Goal: Transaction & Acquisition: Purchase product/service

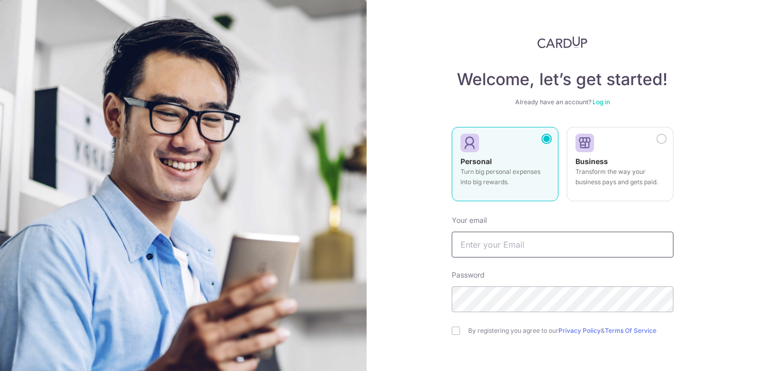
click at [549, 244] on input "text" at bounding box center [563, 244] width 222 height 26
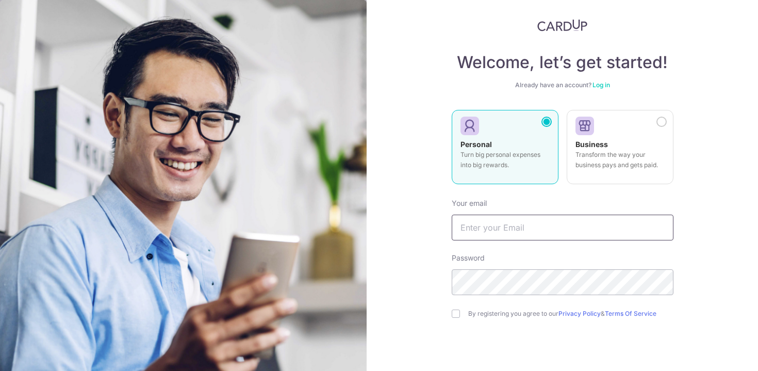
scroll to position [40, 0]
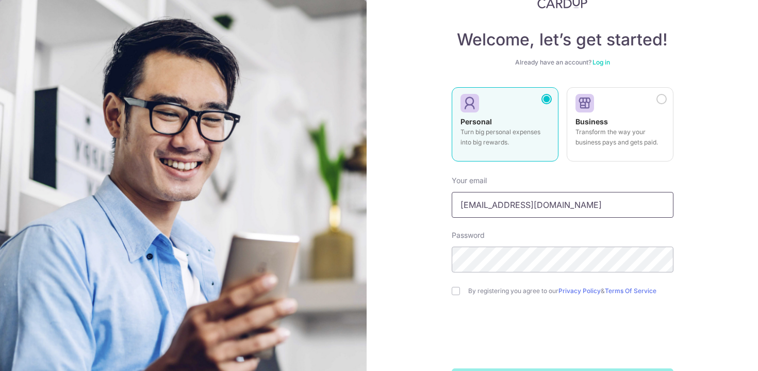
type input "[EMAIL_ADDRESS][DOMAIN_NAME]"
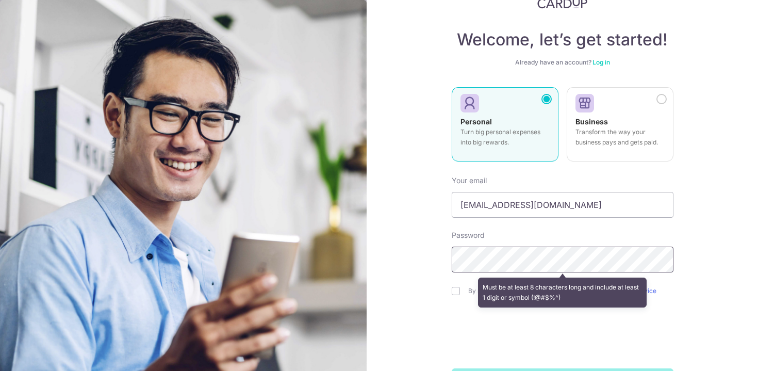
click at [337, 272] on section "Welcome, let’s get started! Already have an account? Log in Personal Turn big p…" at bounding box center [379, 185] width 758 height 371
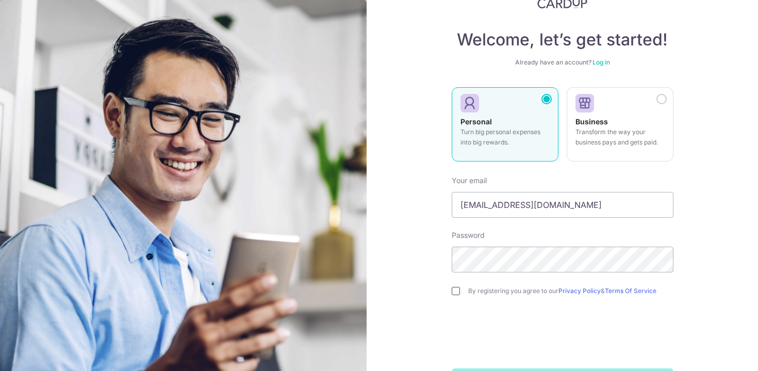
click at [454, 294] on input "checkbox" at bounding box center [456, 291] width 8 height 8
checkbox input "true"
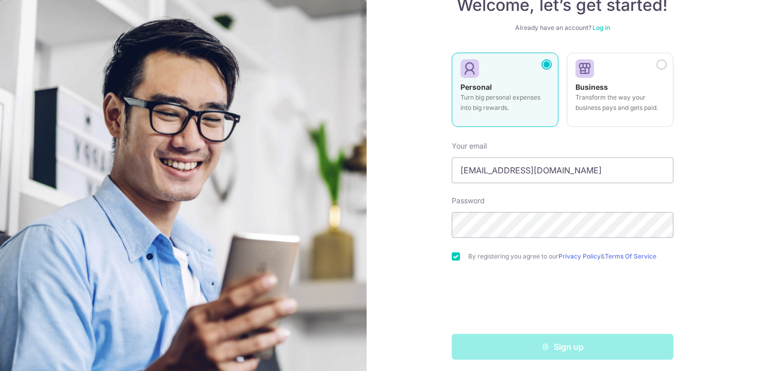
scroll to position [79, 0]
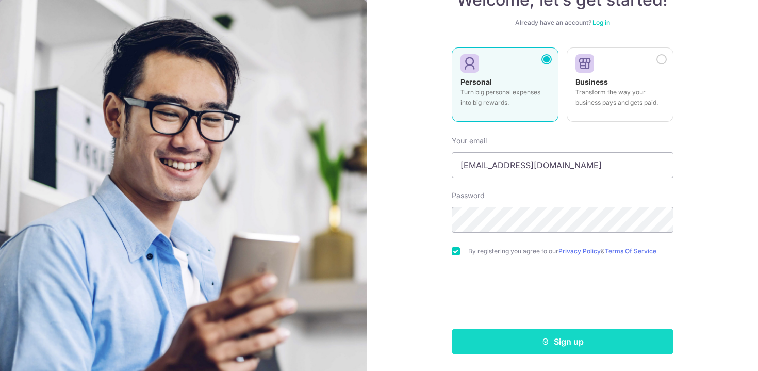
click at [535, 348] on button "Sign up" at bounding box center [563, 341] width 222 height 26
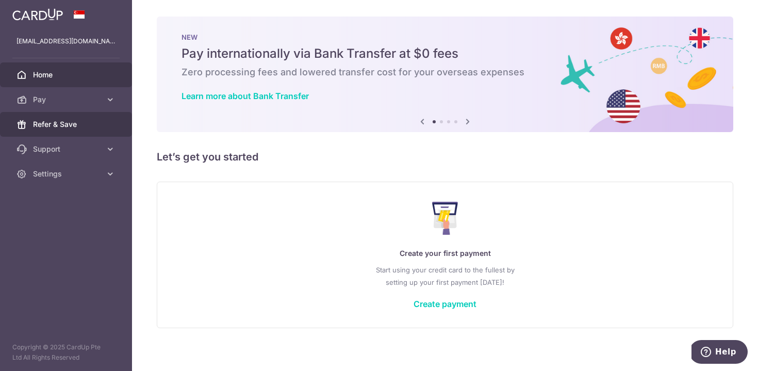
click at [55, 128] on span "Refer & Save" at bounding box center [67, 124] width 68 height 10
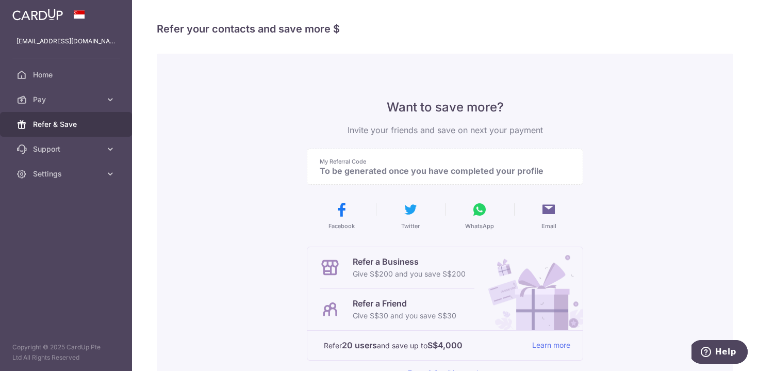
click at [387, 166] on p "To be generated once you have completed your profile" at bounding box center [441, 171] width 242 height 10
click at [79, 70] on span "Home" at bounding box center [67, 75] width 68 height 10
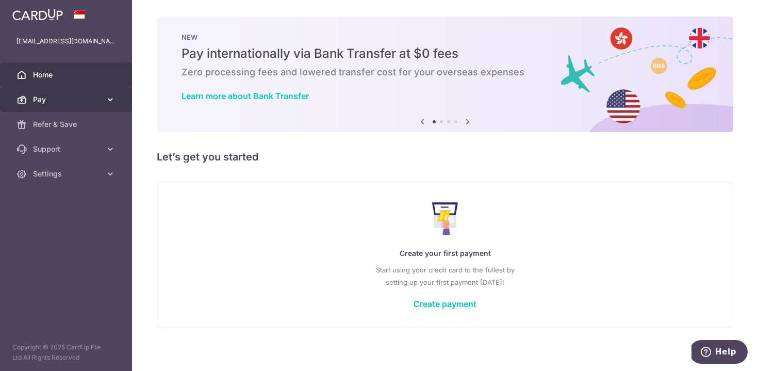
click at [78, 92] on link "Pay" at bounding box center [66, 99] width 132 height 25
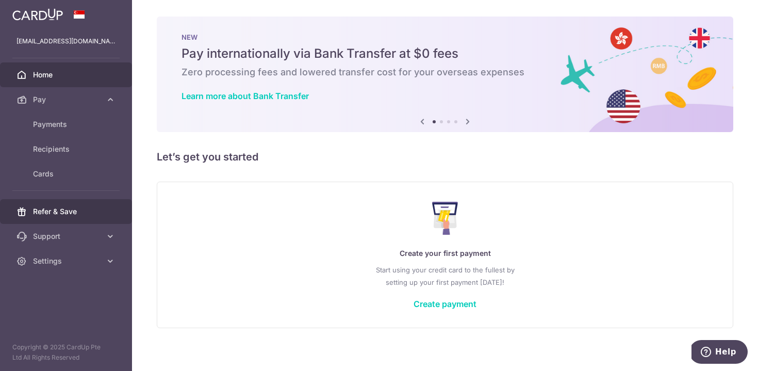
click at [69, 221] on link "Refer & Save" at bounding box center [66, 211] width 132 height 25
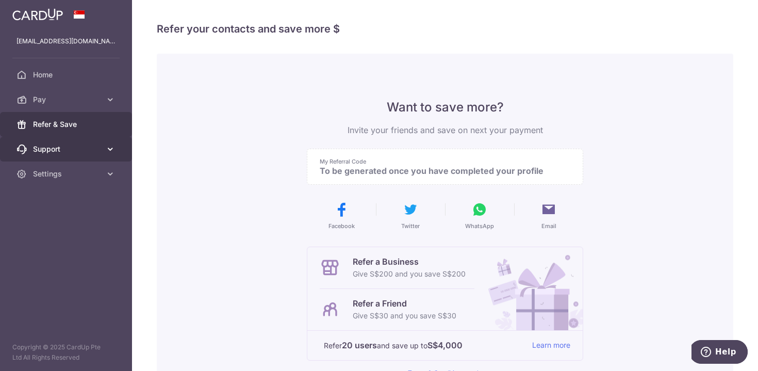
click at [74, 157] on link "Support" at bounding box center [66, 149] width 132 height 25
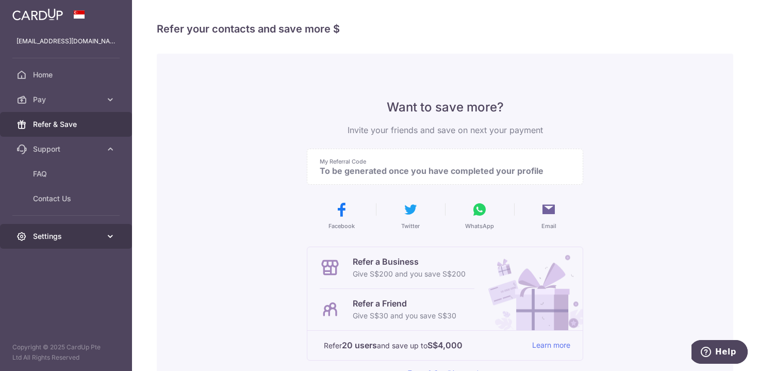
click at [70, 232] on span "Settings" at bounding box center [67, 236] width 68 height 10
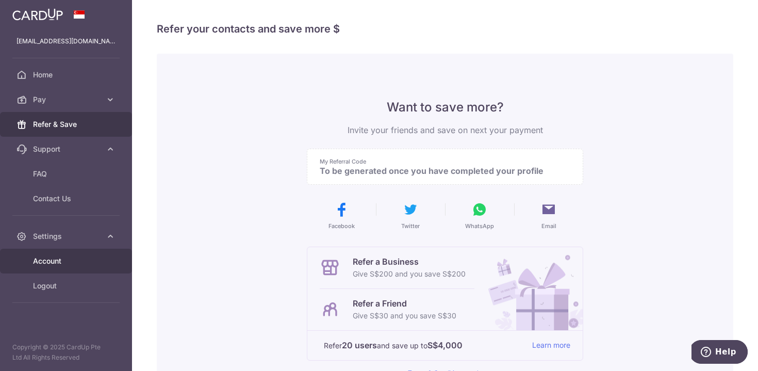
click at [62, 255] on link "Account" at bounding box center [66, 261] width 132 height 25
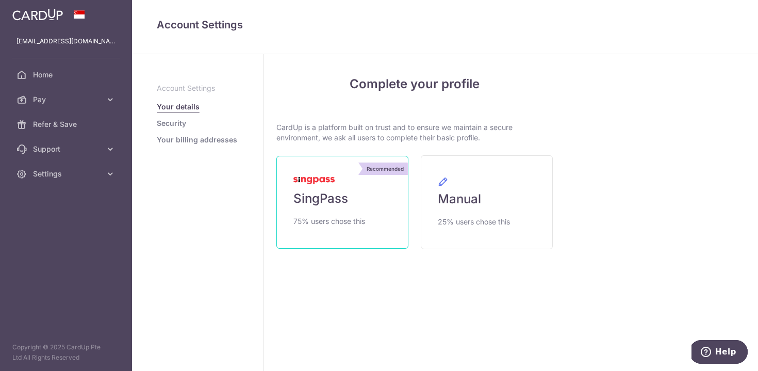
click at [333, 210] on link "Recommended SingPass 75% users chose this" at bounding box center [342, 202] width 132 height 93
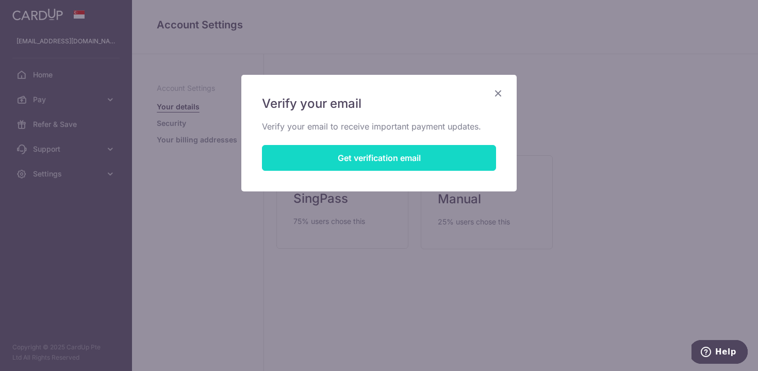
click at [369, 165] on button "Get verification email" at bounding box center [379, 158] width 234 height 26
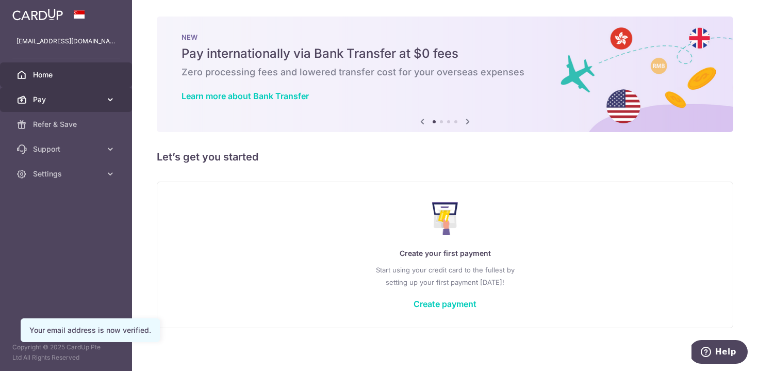
click at [54, 101] on span "Pay" at bounding box center [67, 99] width 68 height 10
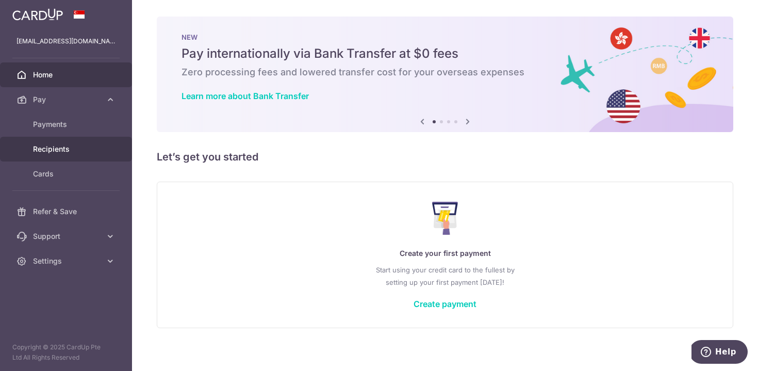
click at [57, 148] on span "Recipients" at bounding box center [67, 149] width 68 height 10
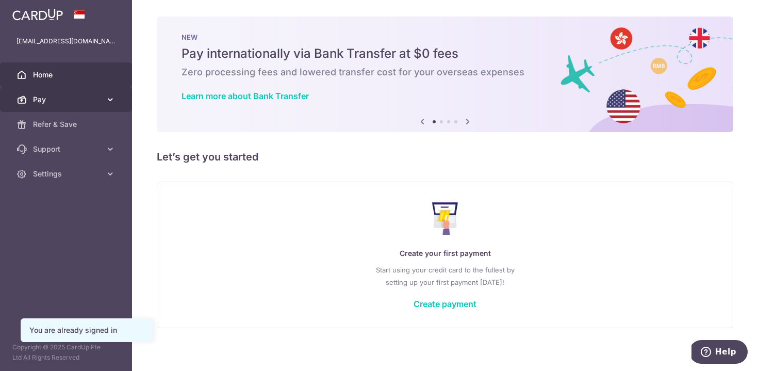
click at [60, 103] on span "Pay" at bounding box center [67, 99] width 68 height 10
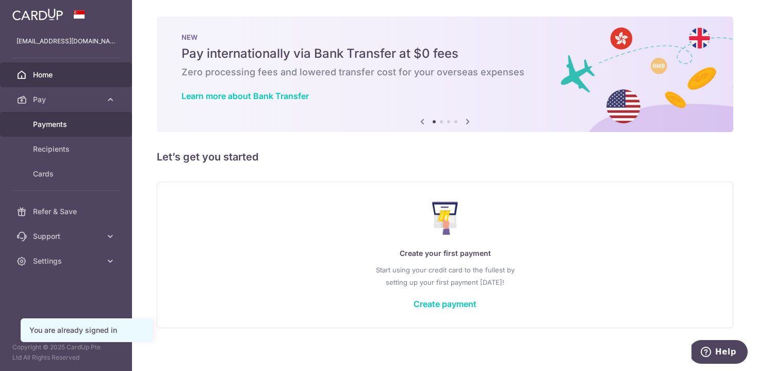
click at [67, 129] on span "Payments" at bounding box center [67, 124] width 68 height 10
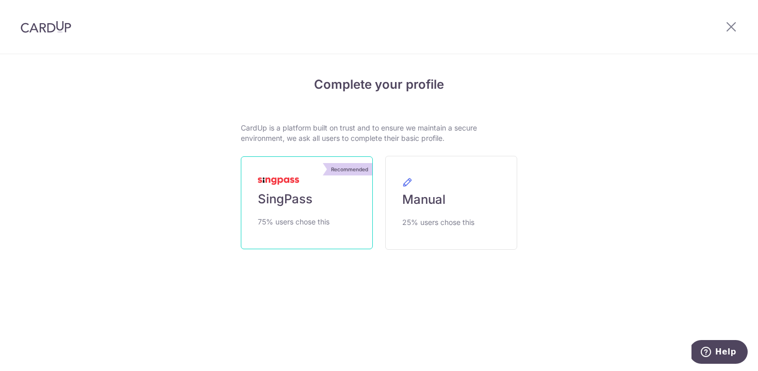
click at [325, 211] on link "Recommended SingPass 75% users chose this" at bounding box center [307, 202] width 132 height 93
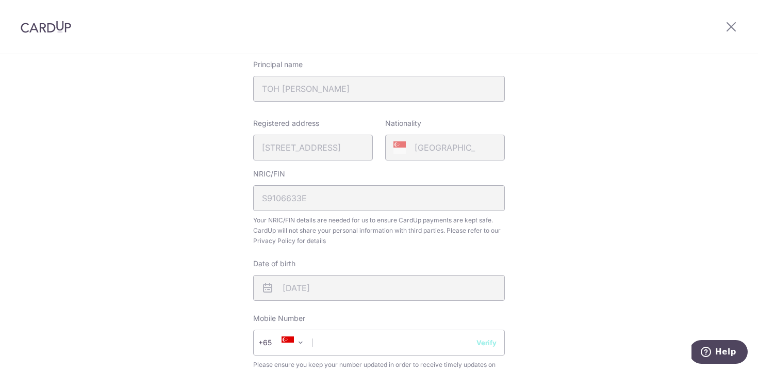
scroll to position [291, 0]
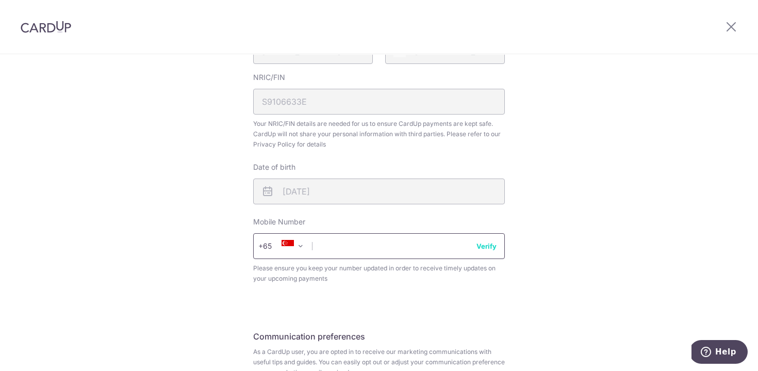
click at [364, 253] on input "text" at bounding box center [379, 246] width 252 height 26
type input "96487705"
click at [487, 246] on button "Verify" at bounding box center [486, 246] width 20 height 10
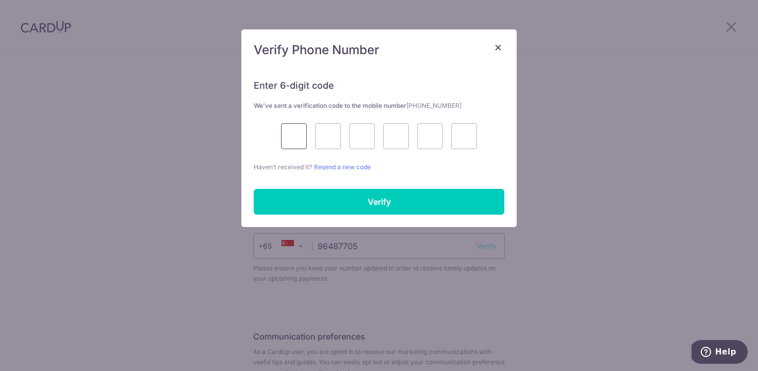
click at [294, 145] on input "text" at bounding box center [294, 136] width 26 height 26
type input "7"
type input "3"
type input "8"
type input "1"
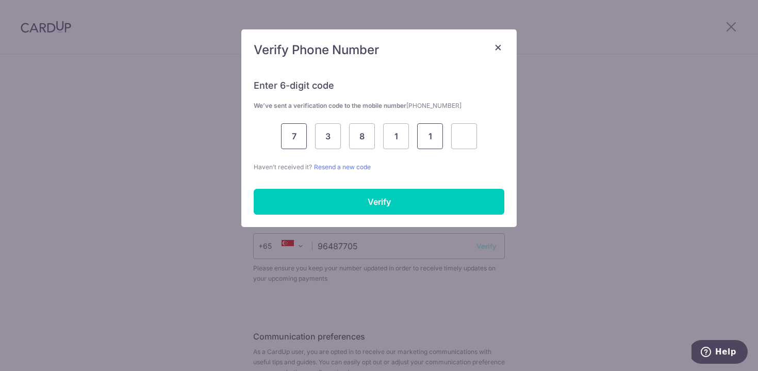
type input "1"
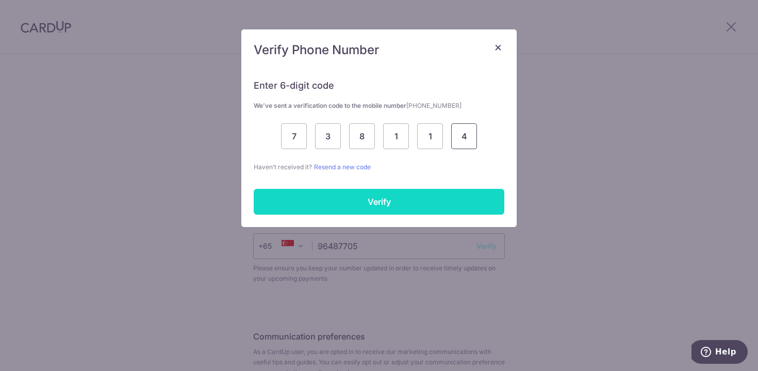
type input "4"
click at [361, 195] on input "Verify" at bounding box center [379, 202] width 251 height 26
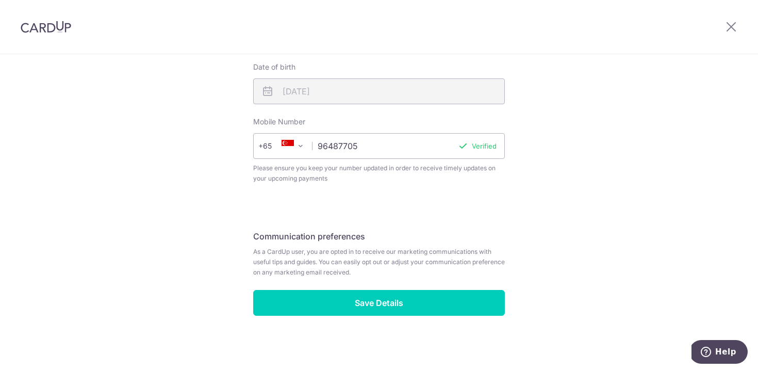
scroll to position [393, 0]
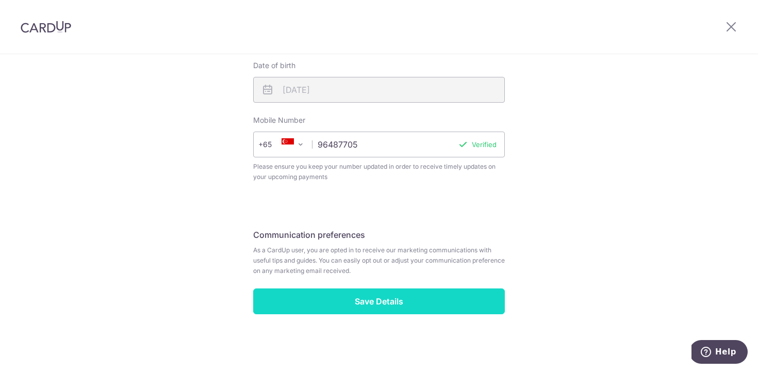
click at [361, 305] on input "Save Details" at bounding box center [379, 301] width 252 height 26
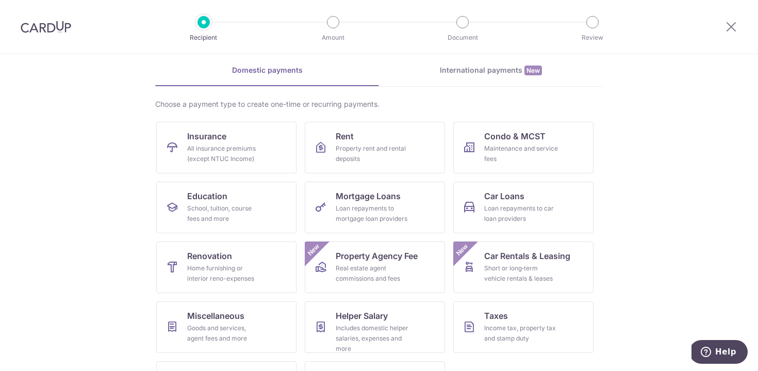
scroll to position [46, 0]
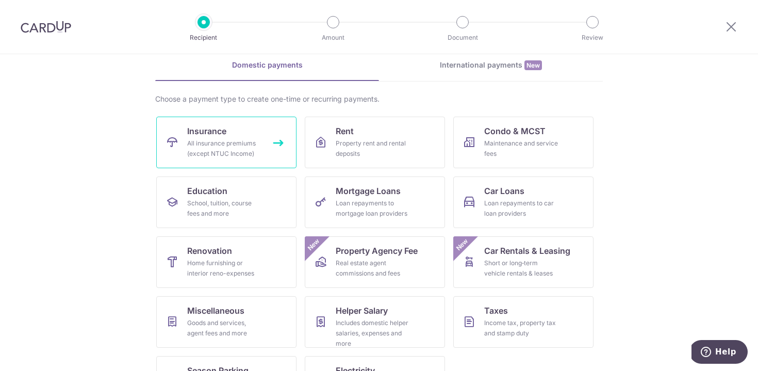
click at [266, 127] on link "Insurance All insurance premiums (except NTUC Income)" at bounding box center [226, 143] width 140 height 52
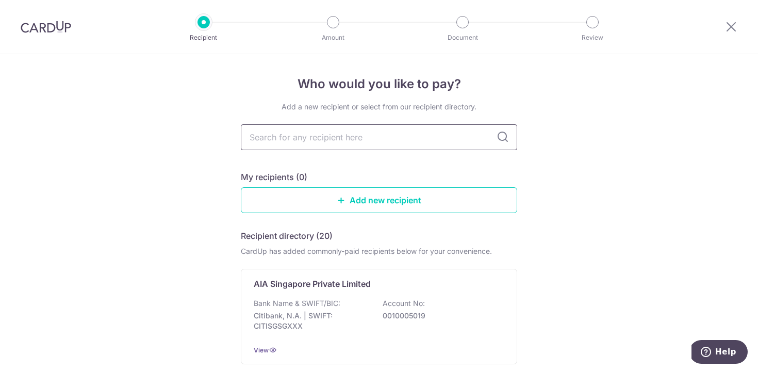
click at [411, 139] on input "text" at bounding box center [379, 137] width 276 height 26
type input "fwd"
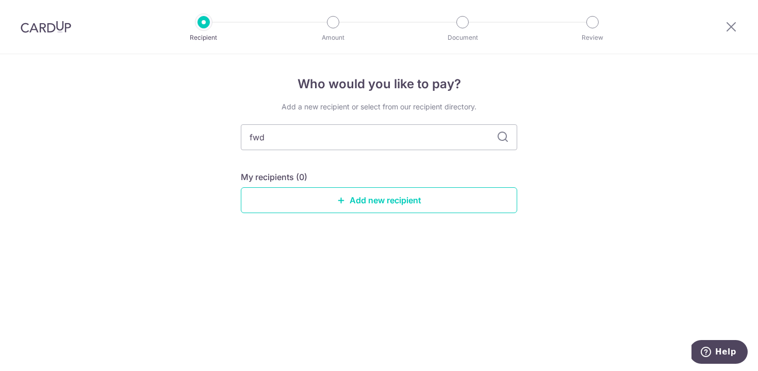
click at [505, 140] on icon at bounding box center [503, 137] width 12 height 12
click at [398, 141] on input "fwd" at bounding box center [379, 137] width 276 height 26
type input "f"
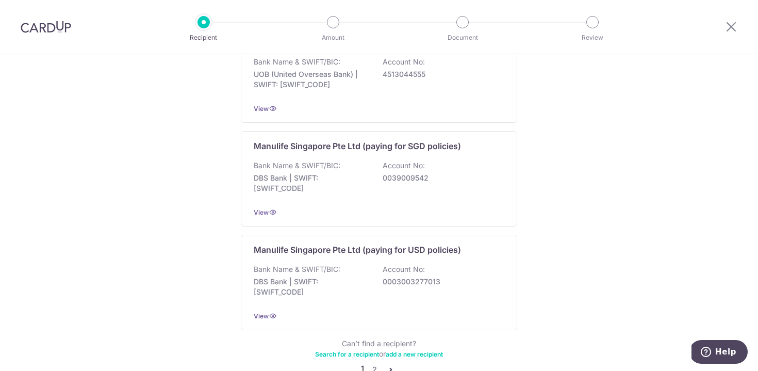
scroll to position [1037, 0]
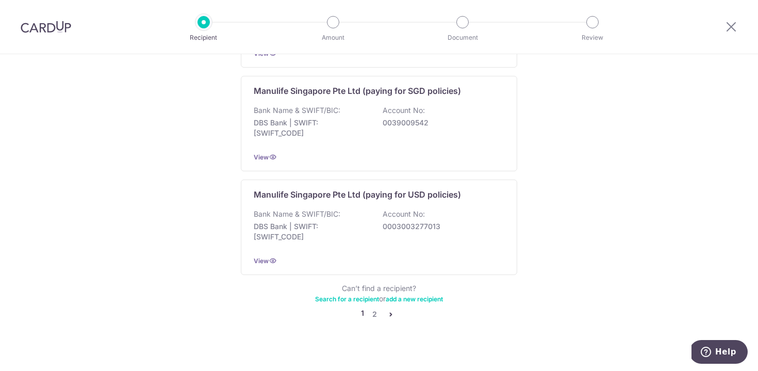
click at [353, 295] on link "Search for a recipient" at bounding box center [347, 299] width 64 height 8
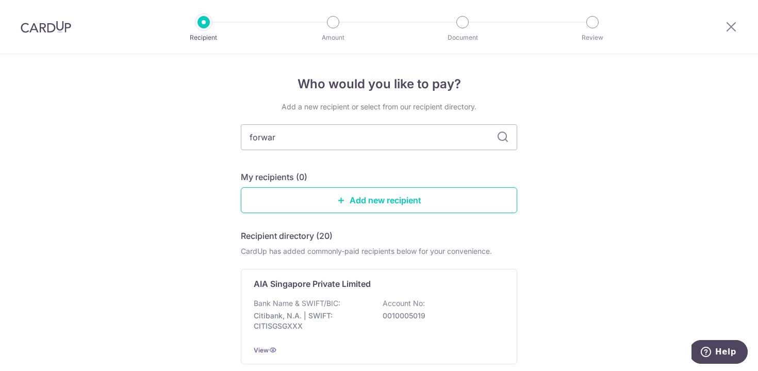
type input "forward"
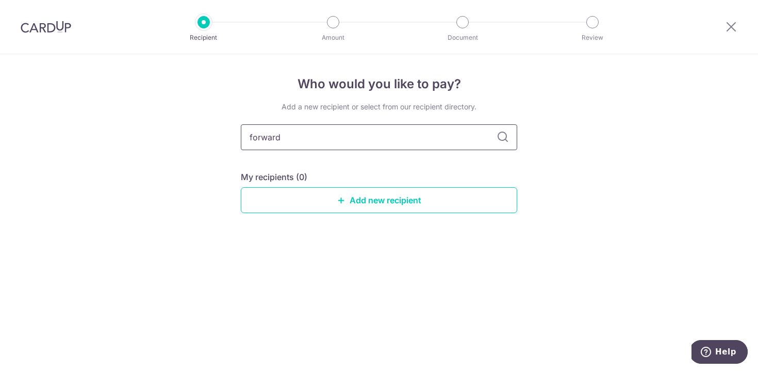
click at [289, 133] on input "forward" at bounding box center [379, 137] width 276 height 26
type input "fwd"
click at [500, 141] on icon at bounding box center [503, 137] width 12 height 12
click at [503, 136] on icon at bounding box center [503, 137] width 12 height 12
click at [378, 209] on link "Add new recipient" at bounding box center [379, 200] width 276 height 26
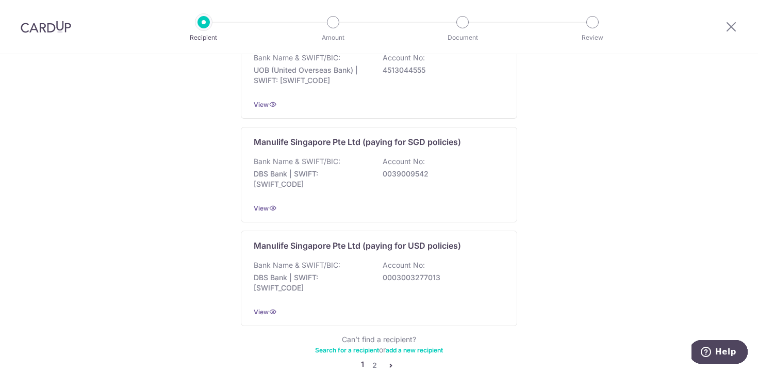
scroll to position [1017, 0]
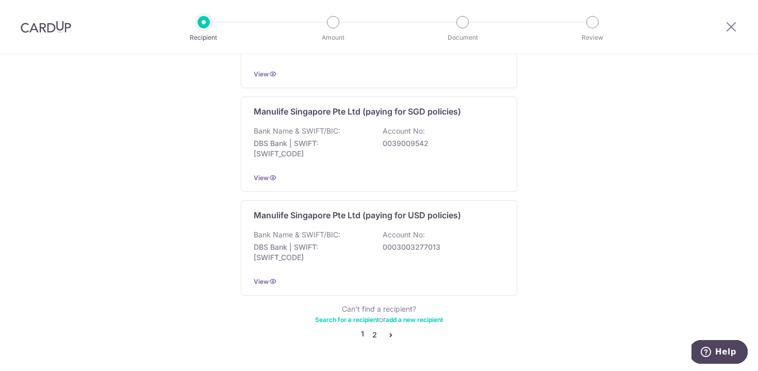
click at [374, 328] on link "2" at bounding box center [374, 334] width 12 height 12
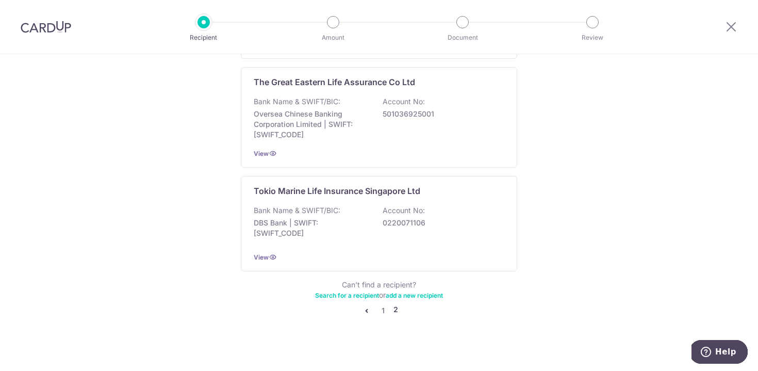
scroll to position [1039, 0]
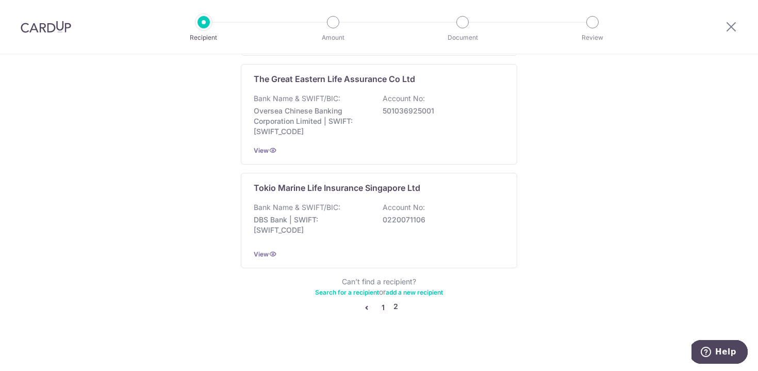
click at [384, 306] on link "1" at bounding box center [383, 307] width 12 height 12
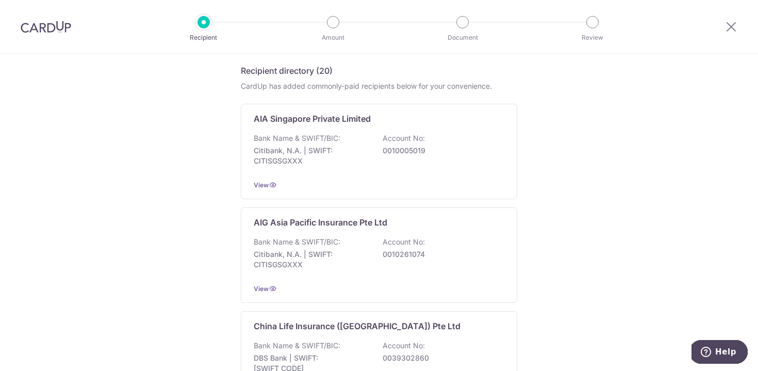
scroll to position [0, 0]
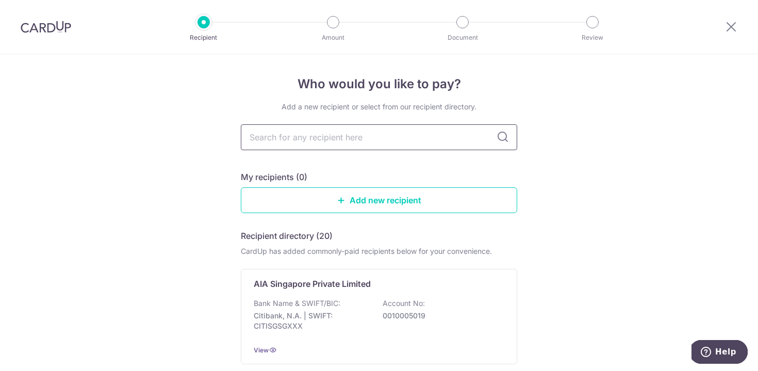
click at [360, 134] on input "text" at bounding box center [379, 137] width 276 height 26
type input "f"
type input "fwd"
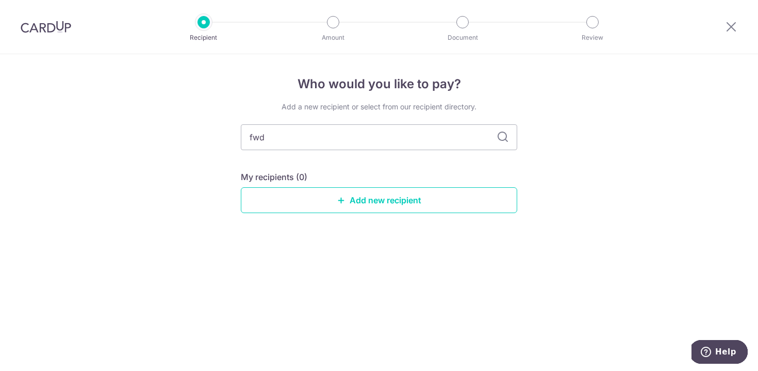
click at [501, 133] on icon at bounding box center [503, 137] width 12 height 12
click at [364, 200] on link "Add new recipient" at bounding box center [379, 200] width 276 height 26
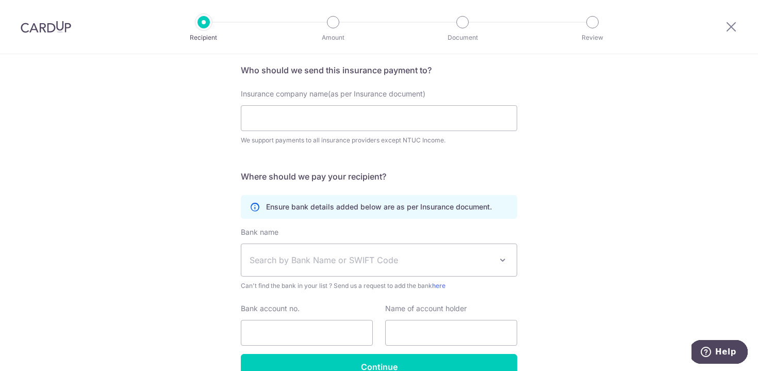
scroll to position [92, 0]
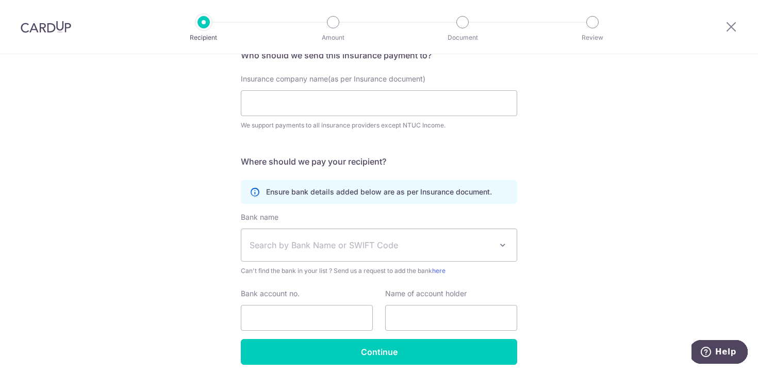
click at [499, 242] on span at bounding box center [503, 245] width 12 height 12
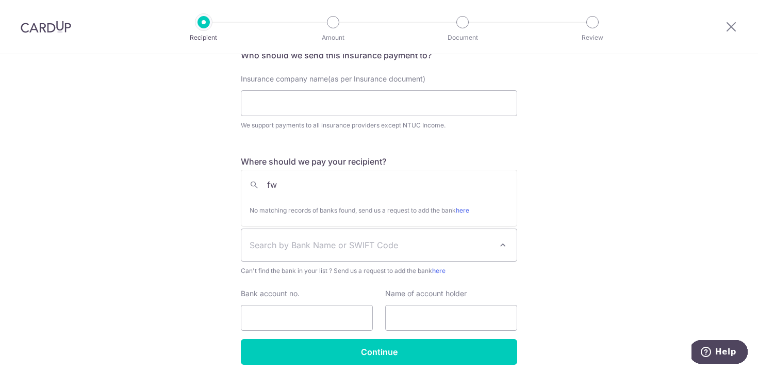
type input "f"
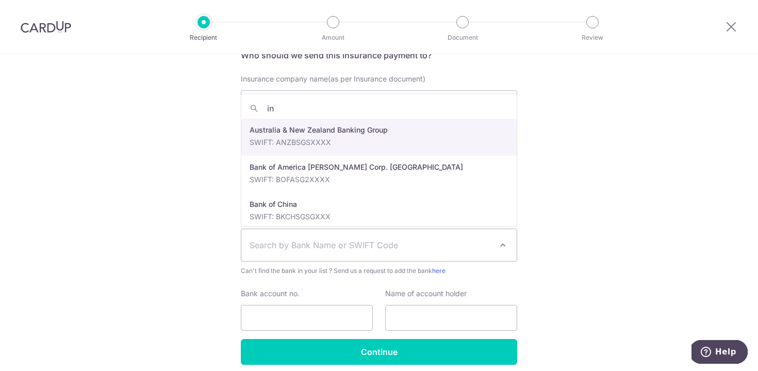
type input "i"
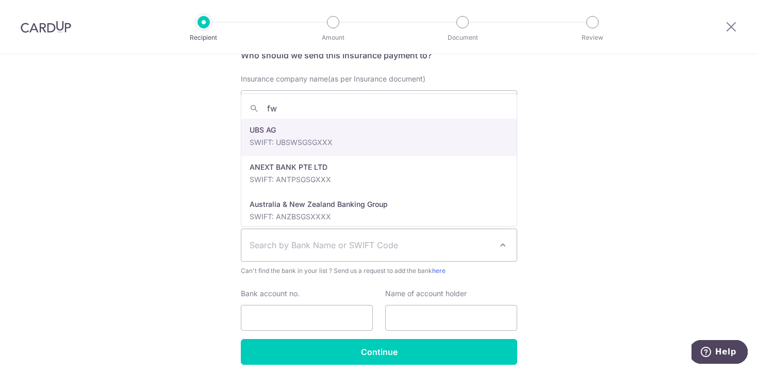
type input "fwd"
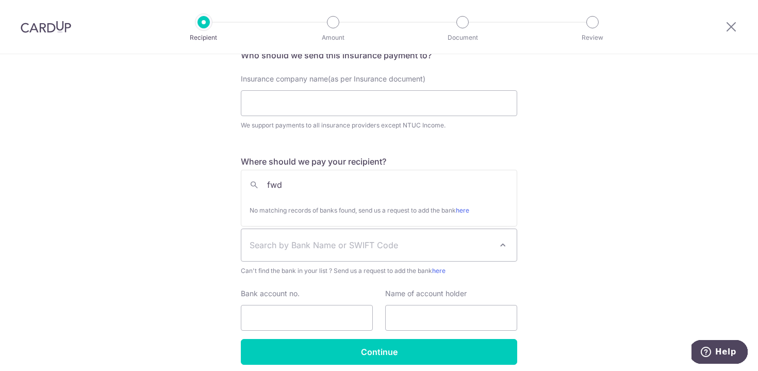
click at [584, 167] on div "Who would you like to pay? Your recipient does not need a CardUp account to rec…" at bounding box center [379, 187] width 758 height 451
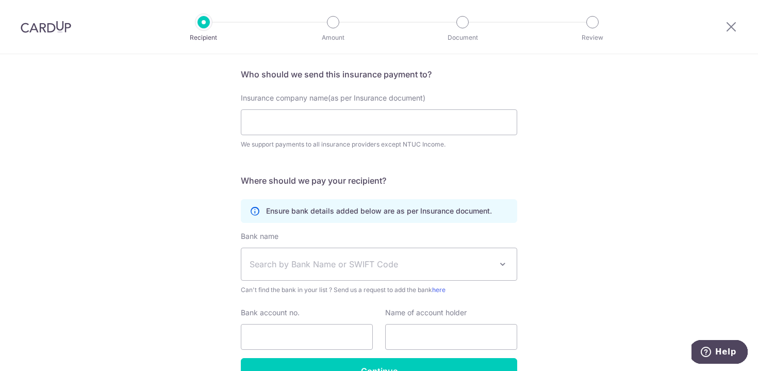
scroll to position [0, 0]
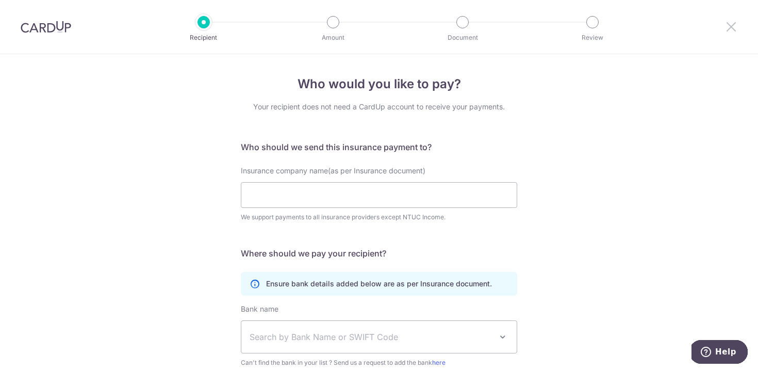
click at [729, 25] on icon at bounding box center [731, 26] width 12 height 13
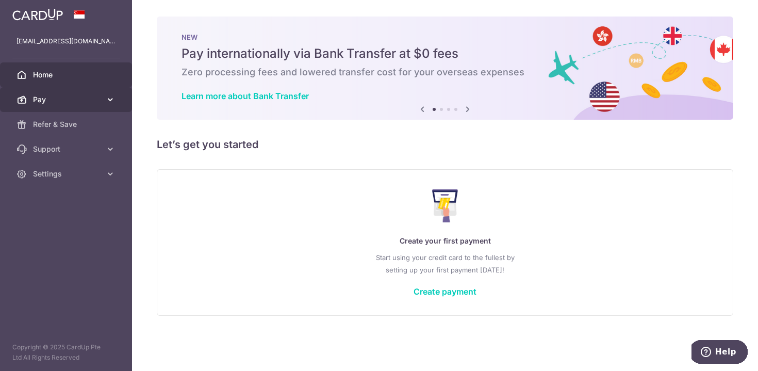
click at [68, 95] on span "Pay" at bounding box center [67, 99] width 68 height 10
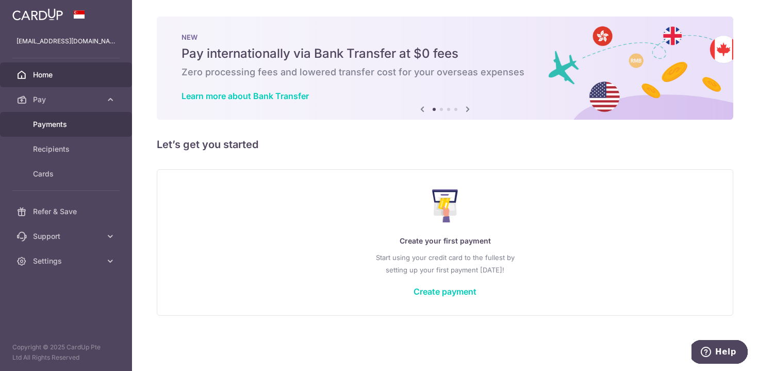
click at [56, 129] on link "Payments" at bounding box center [66, 124] width 132 height 25
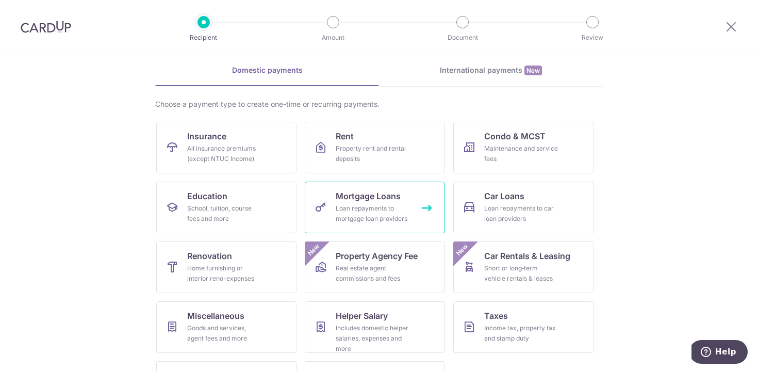
scroll to position [36, 0]
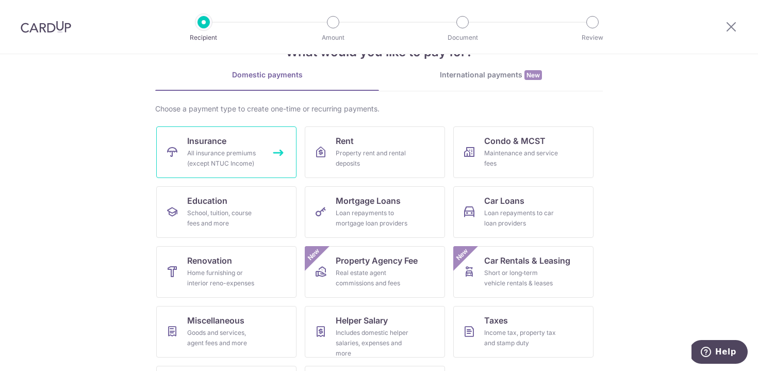
click at [234, 152] on div "All insurance premiums (except NTUC Income)" at bounding box center [224, 158] width 74 height 21
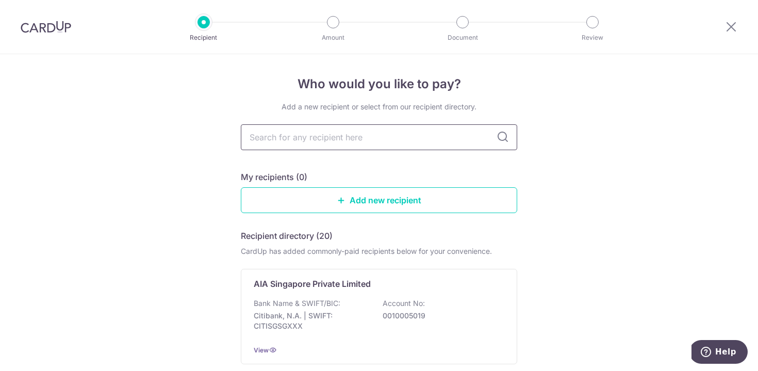
click at [373, 141] on input "text" at bounding box center [379, 137] width 276 height 26
type input "fwd"
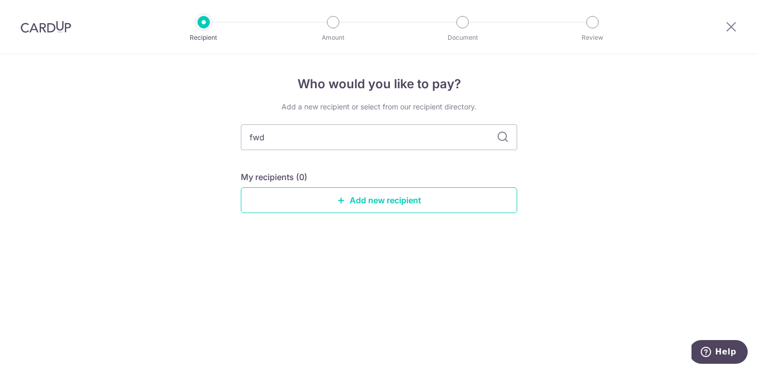
click at [506, 137] on icon at bounding box center [503, 137] width 12 height 12
click at [396, 211] on link "Add new recipient" at bounding box center [379, 200] width 276 height 26
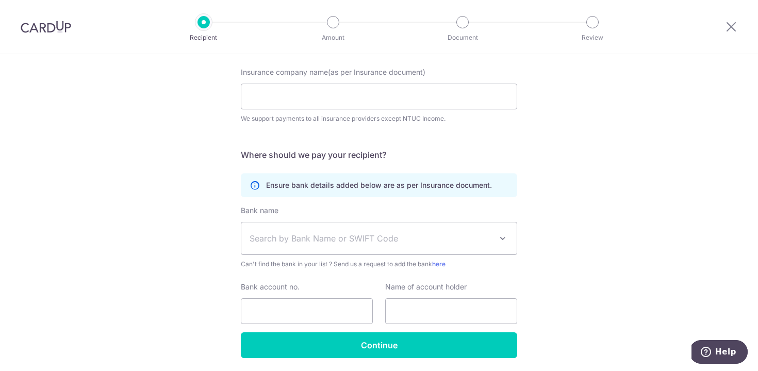
scroll to position [100, 0]
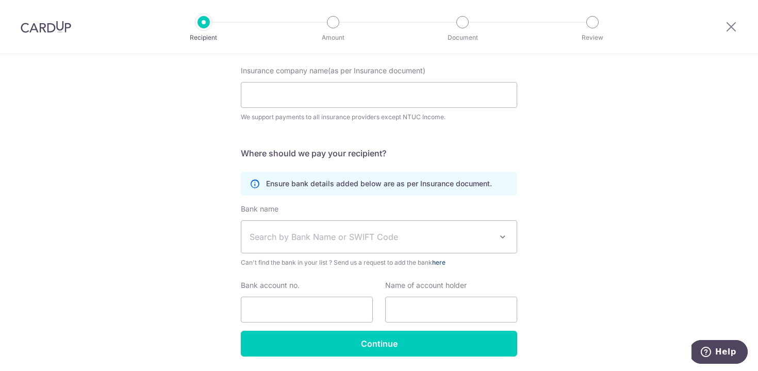
click at [441, 263] on link "here" at bounding box center [438, 262] width 13 height 8
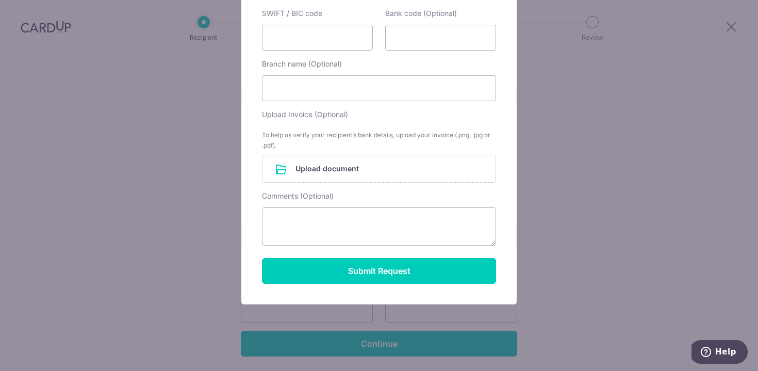
scroll to position [170, 0]
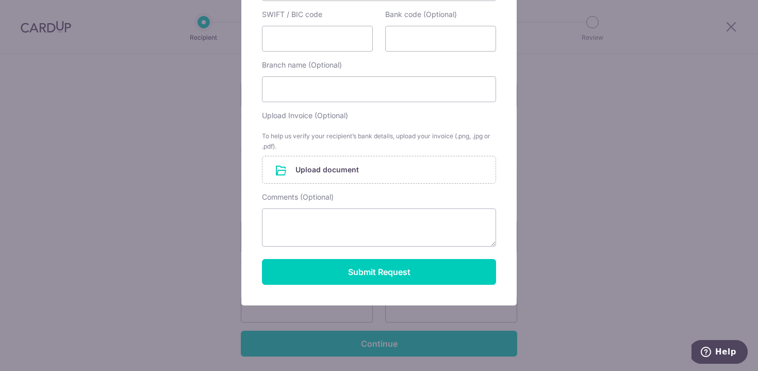
click at [633, 190] on div "× Request to add a new Bank Bank name SWIFT / BIC code Bank code (Optional) Bra…" at bounding box center [379, 185] width 758 height 371
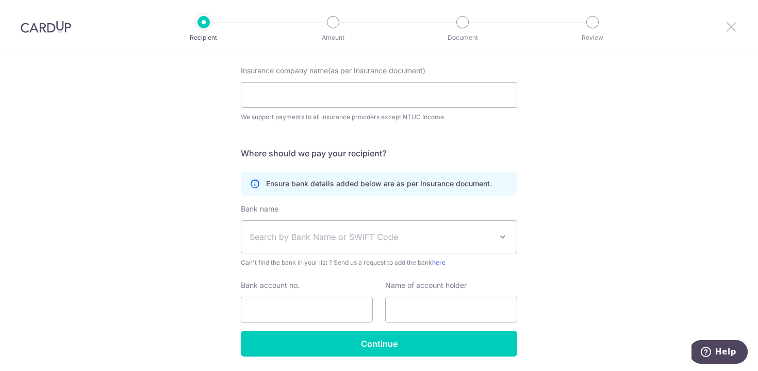
click at [731, 28] on icon at bounding box center [731, 26] width 12 height 13
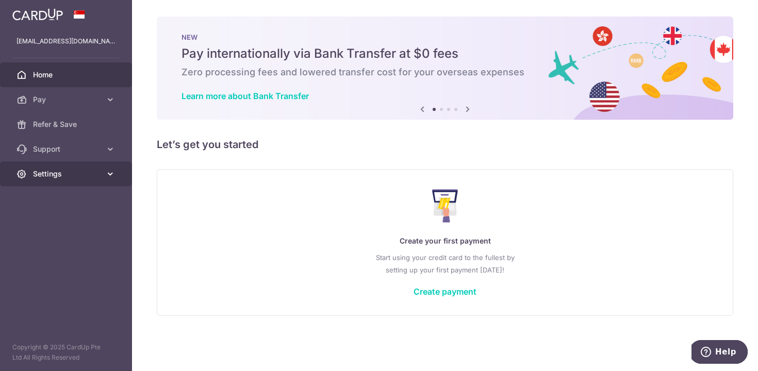
click at [57, 175] on span "Settings" at bounding box center [67, 174] width 68 height 10
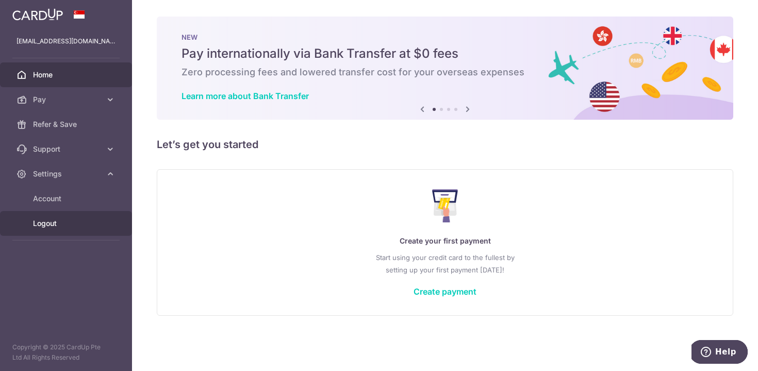
click at [48, 228] on link "Logout" at bounding box center [66, 223] width 132 height 25
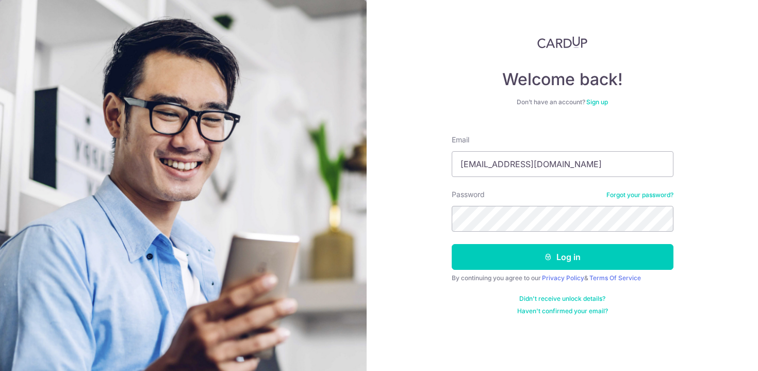
type input "[EMAIL_ADDRESS][DOMAIN_NAME]"
click at [452, 244] on button "Log in" at bounding box center [563, 257] width 222 height 26
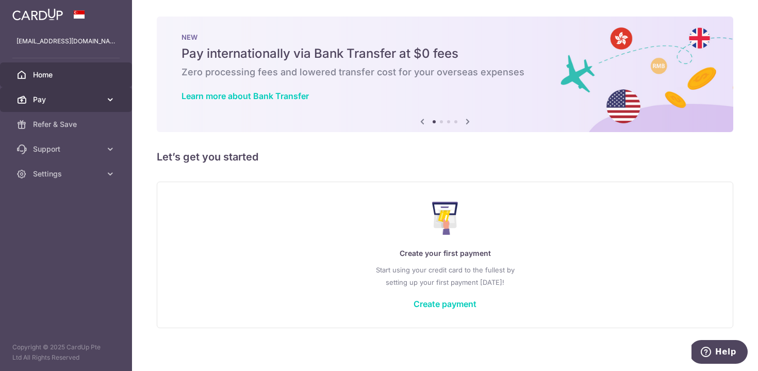
click at [59, 104] on span "Pay" at bounding box center [67, 99] width 68 height 10
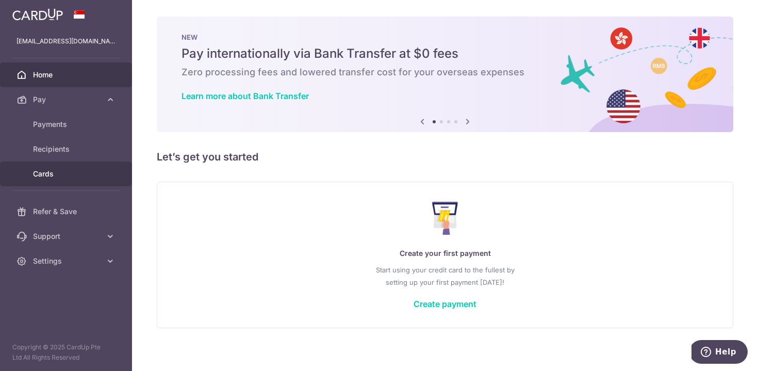
click at [69, 171] on span "Cards" at bounding box center [67, 174] width 68 height 10
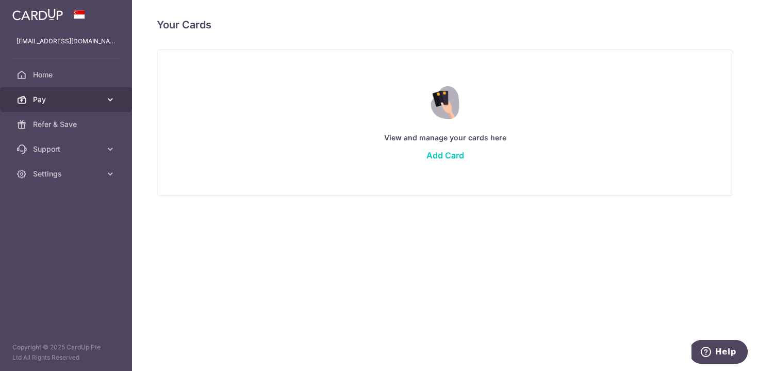
click at [88, 99] on span "Pay" at bounding box center [67, 99] width 68 height 10
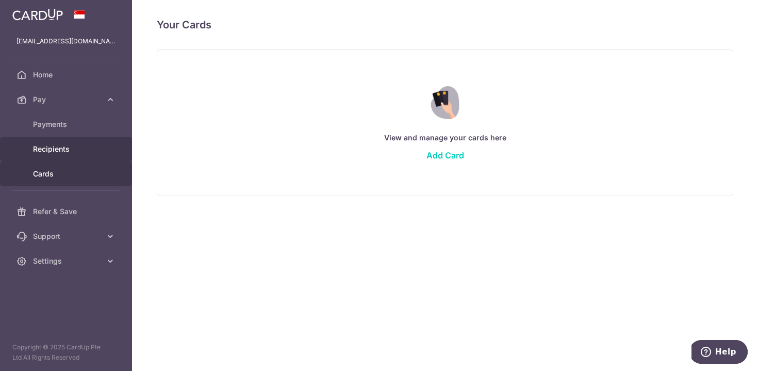
click at [74, 150] on span "Recipients" at bounding box center [67, 149] width 68 height 10
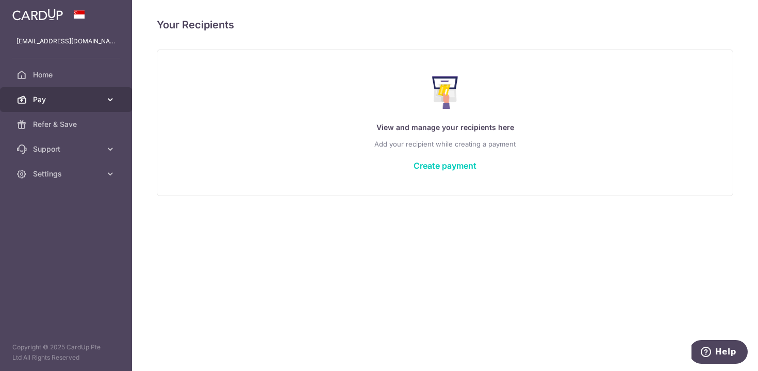
click at [98, 100] on span "Pay" at bounding box center [67, 99] width 68 height 10
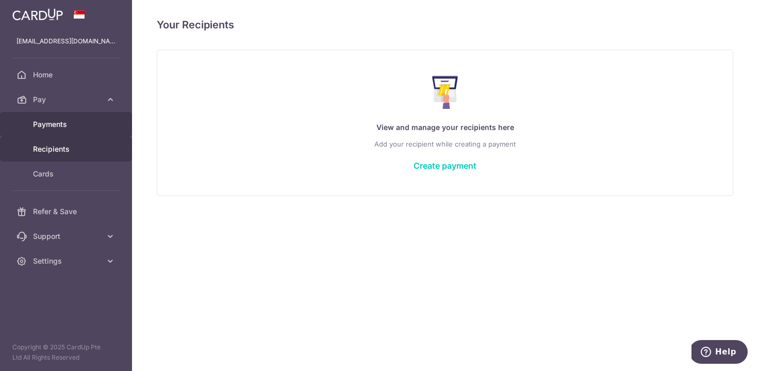
click at [79, 133] on link "Payments" at bounding box center [66, 124] width 132 height 25
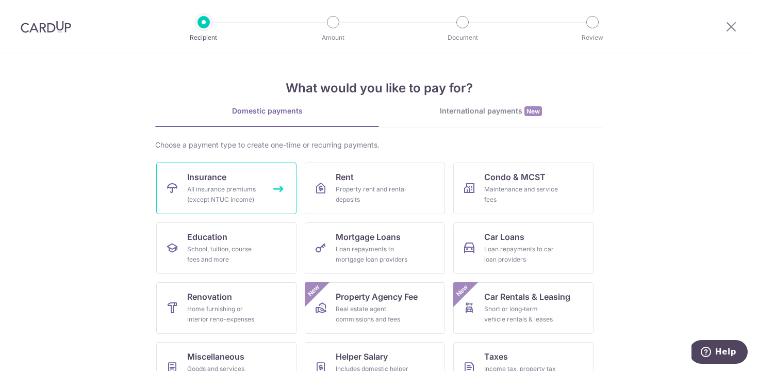
click at [229, 195] on div "All insurance premiums (except NTUC Income)" at bounding box center [224, 194] width 74 height 21
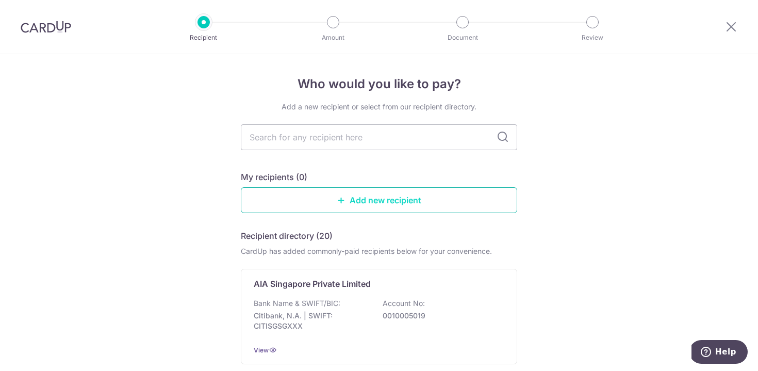
click at [408, 204] on link "Add new recipient" at bounding box center [379, 200] width 276 height 26
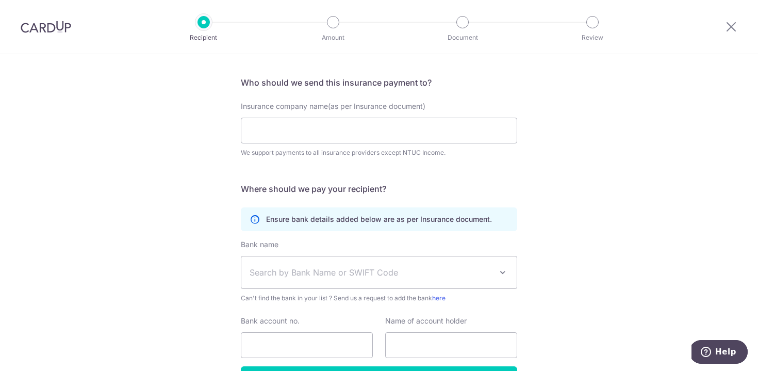
scroll to position [84, 0]
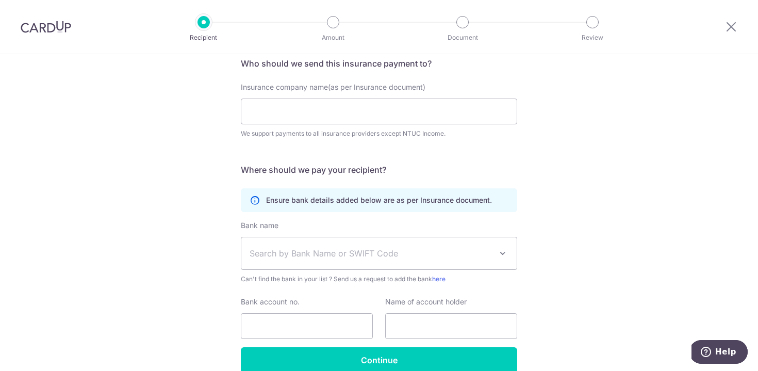
click at [470, 254] on span "Search by Bank Name or SWIFT Code" at bounding box center [371, 253] width 242 height 12
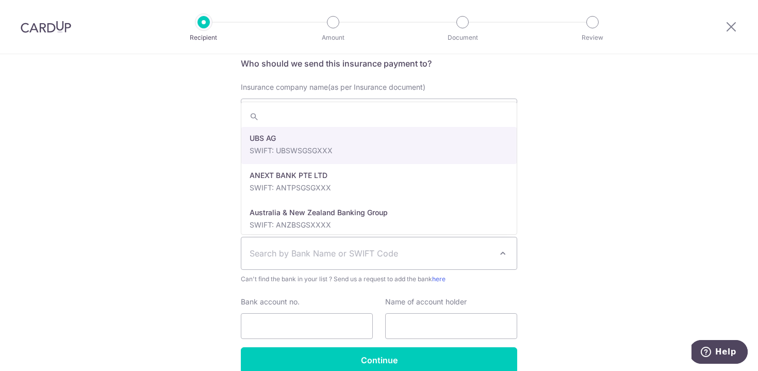
click at [470, 254] on span "Search by Bank Name or SWIFT Code" at bounding box center [371, 253] width 242 height 12
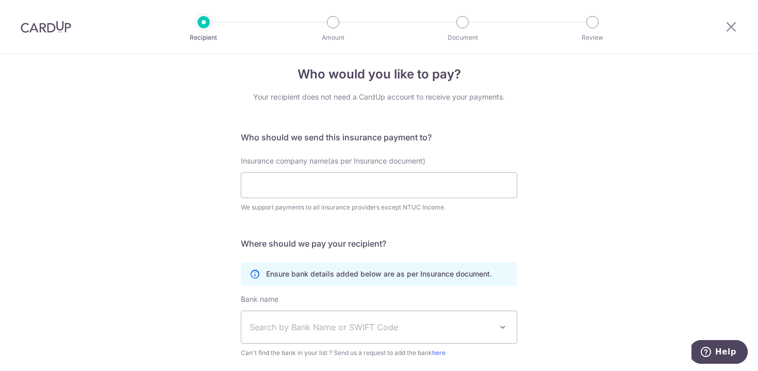
scroll to position [0, 0]
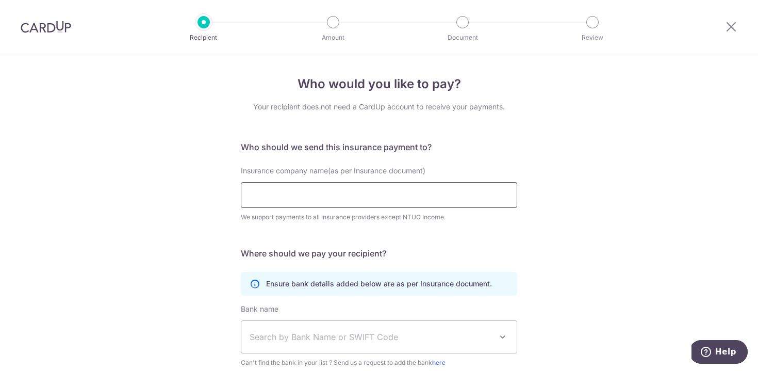
click at [353, 191] on input "Insurance company name(as per Insurance document)" at bounding box center [379, 195] width 276 height 26
paste input "FWD Singapore Pte. Ltd"
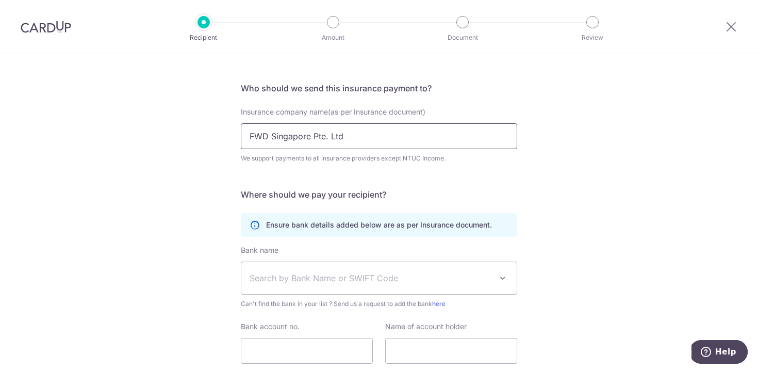
scroll to position [58, 0]
type input "FWD Singapore Pte. Ltd"
click at [435, 241] on form "Who should we send this insurance payment to? Insurance company name(as per Ins…" at bounding box center [379, 241] width 276 height 316
click at [477, 273] on span "Search by Bank Name or SWIFT Code" at bounding box center [371, 279] width 242 height 12
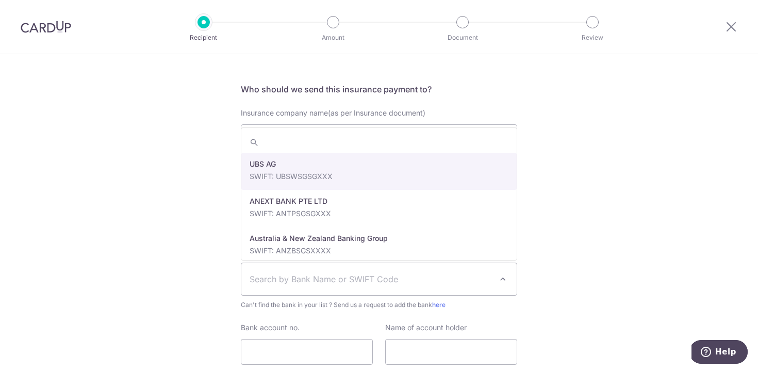
click at [477, 273] on span "Search by Bank Name or SWIFT Code" at bounding box center [371, 279] width 242 height 12
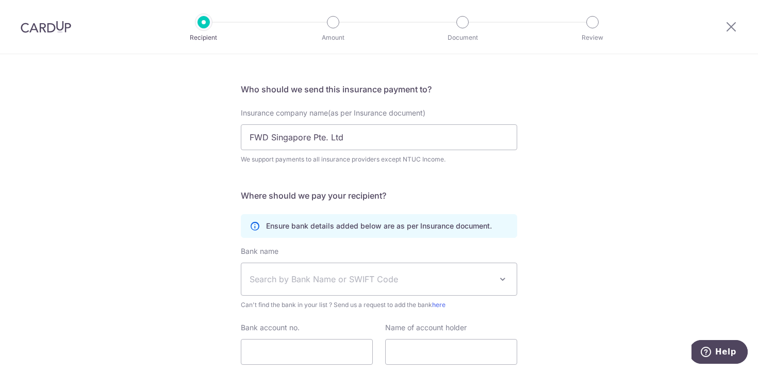
click at [603, 261] on div "Who would you like to pay? Your recipient does not need a CardUp account to rec…" at bounding box center [379, 221] width 758 height 451
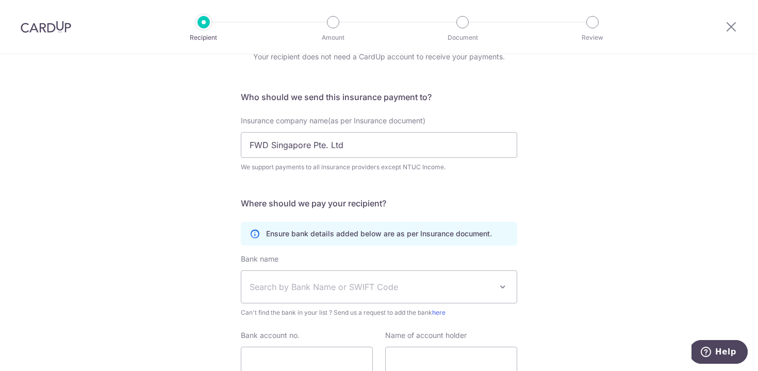
scroll to position [60, 0]
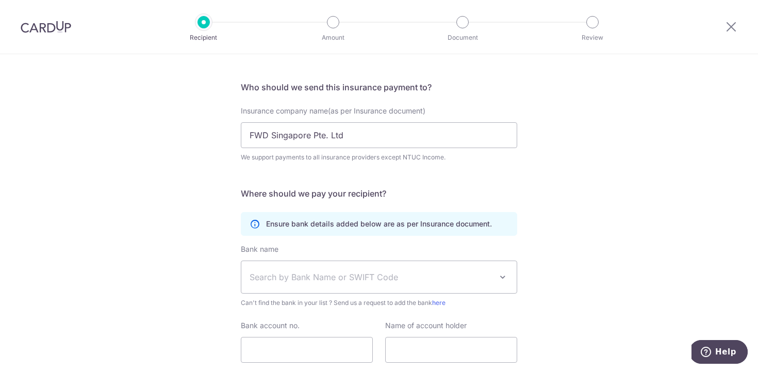
click at [420, 234] on div "Ensure bank details added below are as per Insurance document." at bounding box center [379, 224] width 276 height 24
click at [427, 232] on div "Ensure bank details added below are as per Insurance document." at bounding box center [379, 224] width 276 height 24
click at [408, 284] on span "Search by Bank Name or SWIFT Code" at bounding box center [378, 277] width 275 height 32
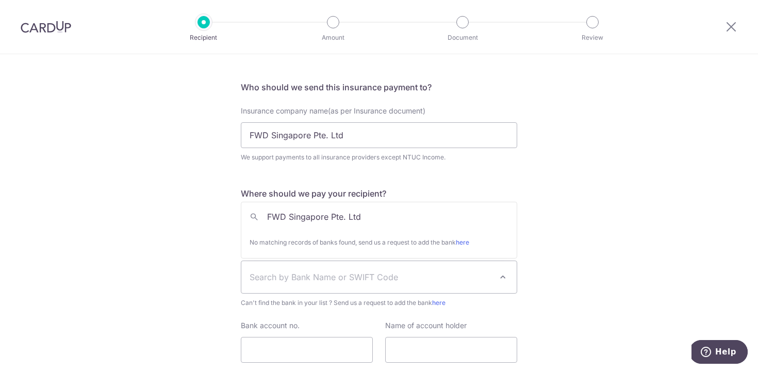
scroll to position [0, 0]
click at [334, 222] on input "FWD Singapore Pte. Ltd" at bounding box center [378, 216] width 275 height 21
click at [404, 215] on input "FWD Singapore Pte. Ltd" at bounding box center [378, 216] width 275 height 21
type input "FWD"
click at [467, 243] on link "here" at bounding box center [462, 242] width 13 height 8
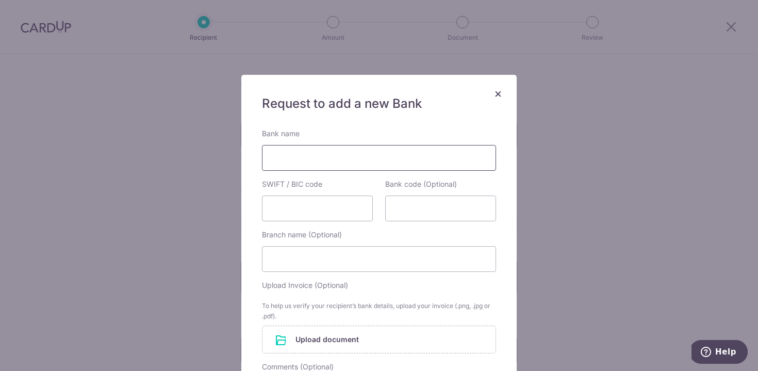
click at [408, 152] on input "Bank name" at bounding box center [379, 158] width 234 height 26
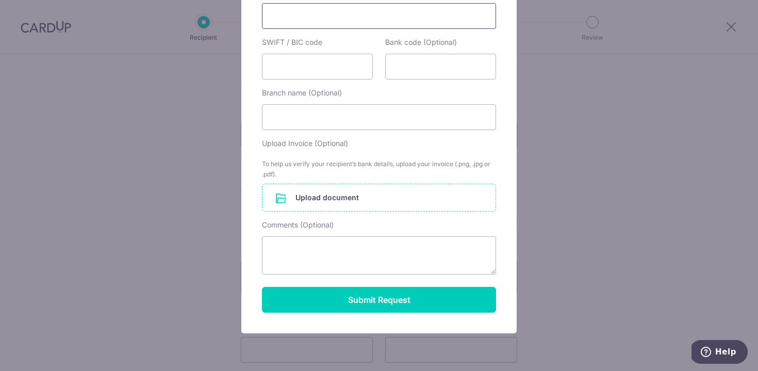
scroll to position [179, 0]
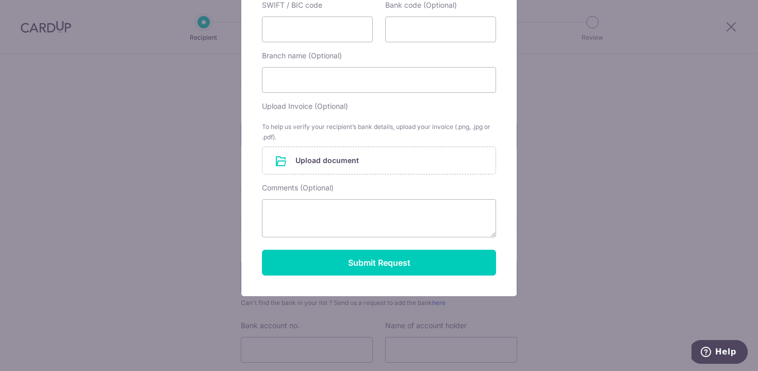
click at [649, 191] on div "× Request to add a new Bank Bank name SWIFT / BIC code Bank code (Optional) Bra…" at bounding box center [379, 185] width 758 height 371
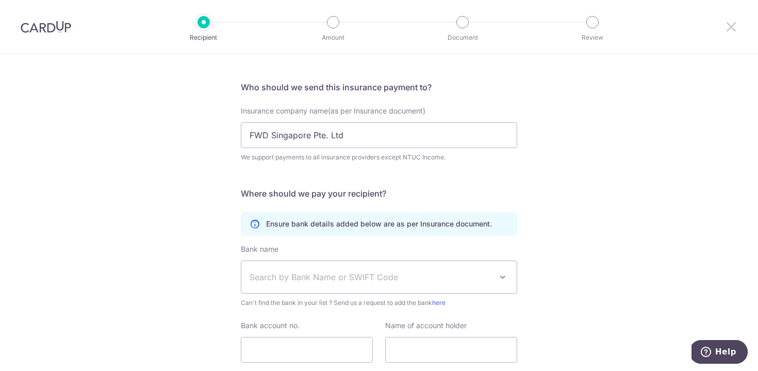
click at [727, 26] on icon at bounding box center [731, 26] width 12 height 13
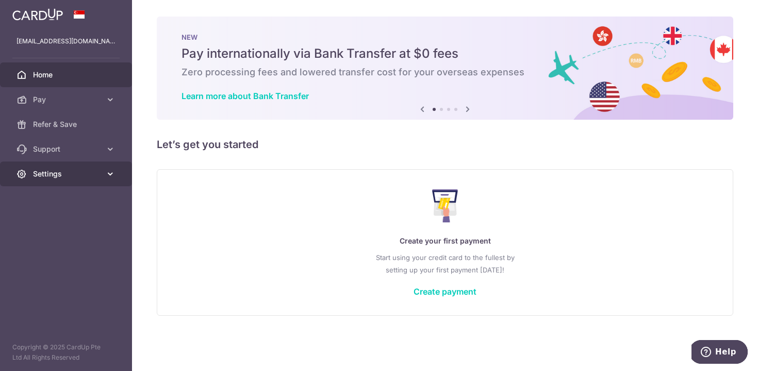
click at [60, 169] on span "Settings" at bounding box center [67, 174] width 68 height 10
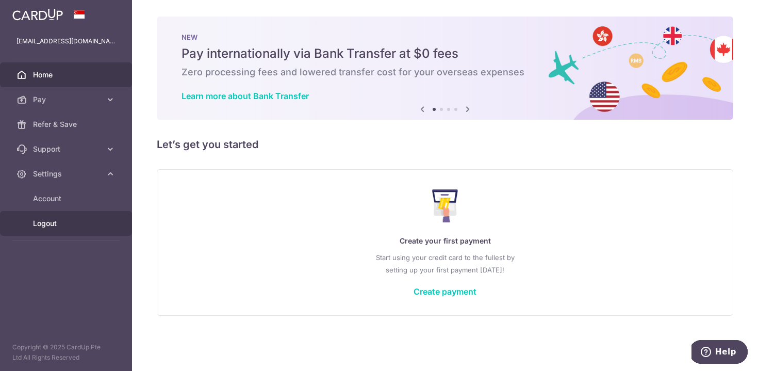
click at [66, 229] on link "Logout" at bounding box center [66, 223] width 132 height 25
